Goal: Answer question/provide support

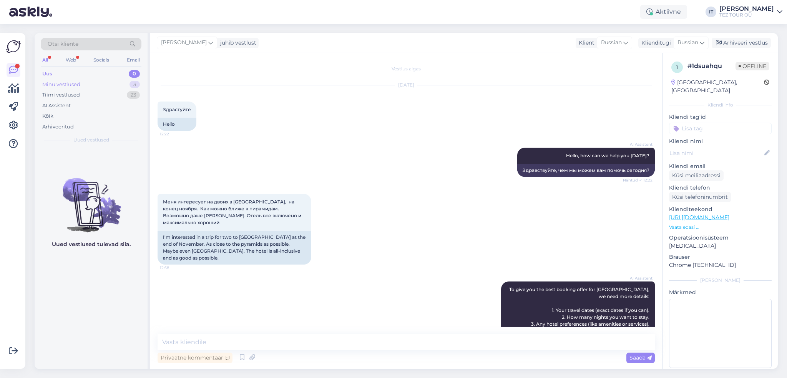
scroll to position [1025, 0]
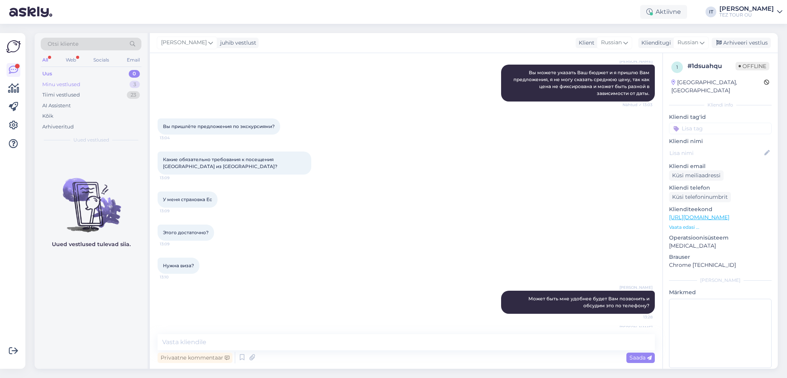
click at [100, 87] on div "Minu vestlused 3" at bounding box center [91, 84] width 101 height 11
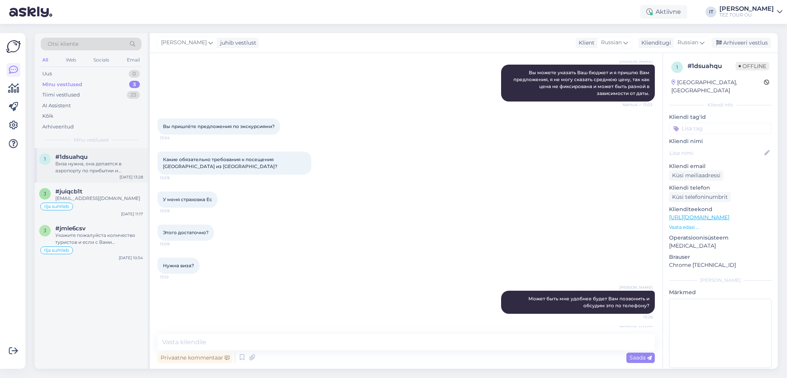
click at [85, 172] on div "Виза нужна, она делается в аэропорту по прибытии и стоимость 25EUR" at bounding box center [99, 167] width 88 height 14
click at [707, 125] on input at bounding box center [720, 129] width 103 height 12
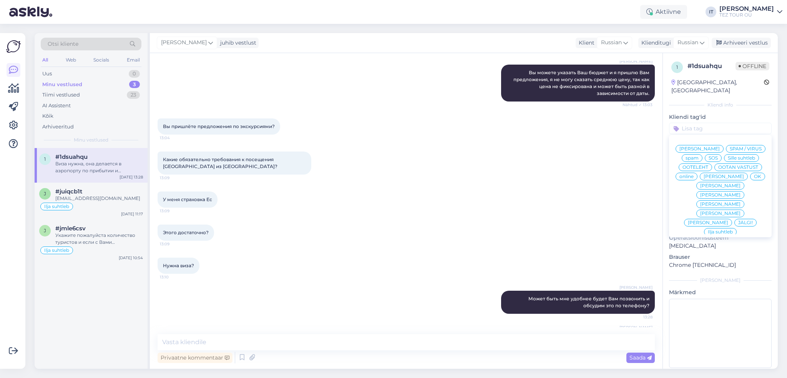
click at [712, 229] on span "Ilja suhtleb" at bounding box center [720, 231] width 25 height 5
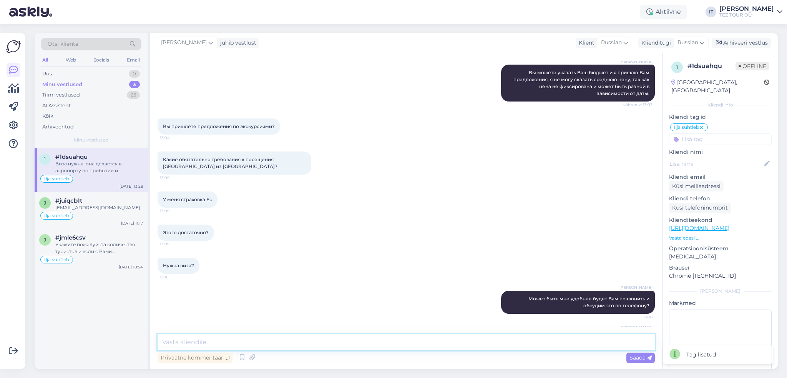
click at [236, 349] on textarea at bounding box center [406, 342] width 497 height 16
click at [128, 70] on div "Uus 1" at bounding box center [91, 73] width 101 height 11
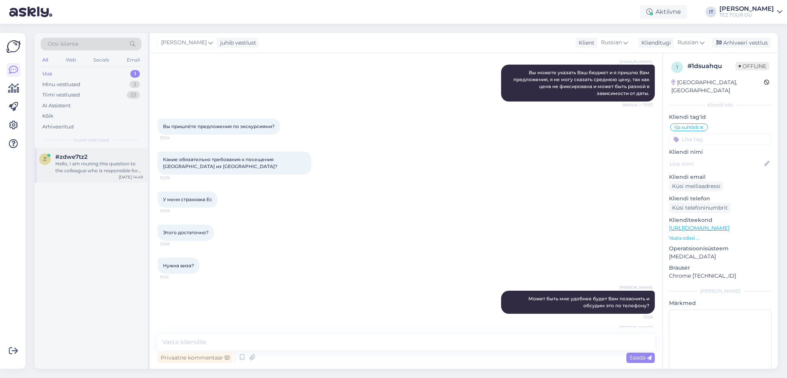
click at [98, 153] on div "#zdwe7tz2" at bounding box center [99, 156] width 88 height 7
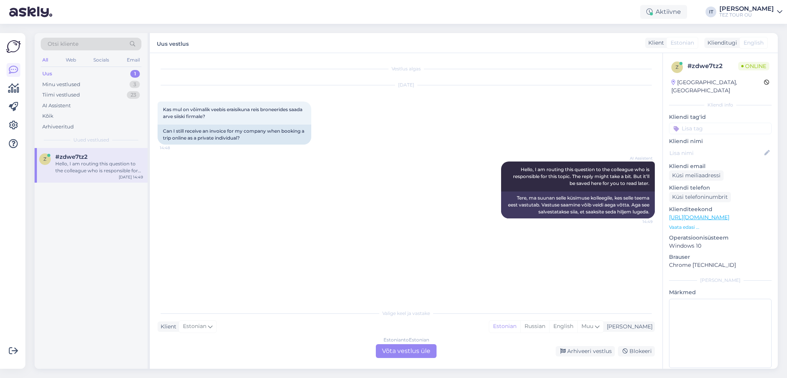
click at [393, 350] on div "Estonian to Estonian Võta vestlus üle" at bounding box center [406, 351] width 61 height 14
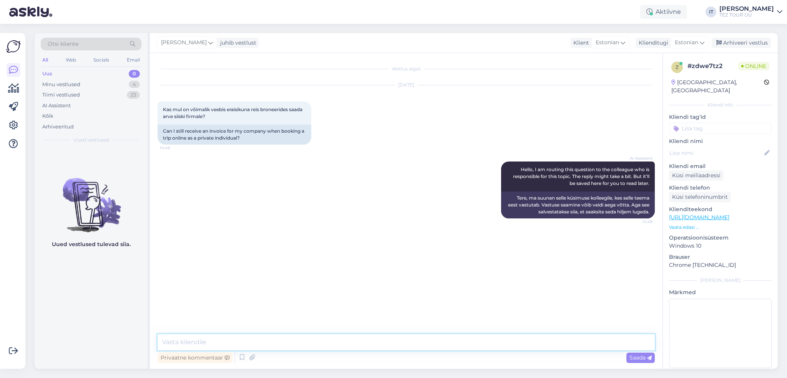
click at [325, 339] on textarea at bounding box center [406, 342] width 497 height 16
click at [295, 333] on div "Vestlus algas [DATE] Kas mul on võimalik veebis eraisikuna reis broneerides saa…" at bounding box center [406, 211] width 513 height 316
click at [291, 345] on textarea at bounding box center [406, 342] width 497 height 16
click at [245, 43] on div "juhib vestlust" at bounding box center [236, 43] width 39 height 8
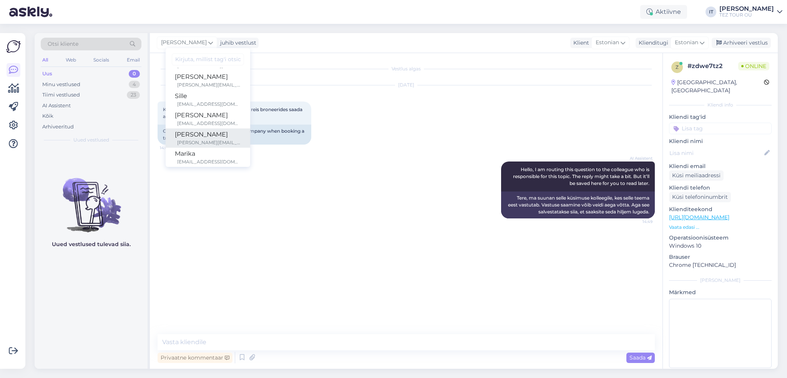
scroll to position [77, 0]
click at [211, 118] on div "Marika" at bounding box center [208, 115] width 66 height 9
